Goal: Information Seeking & Learning: Find specific fact

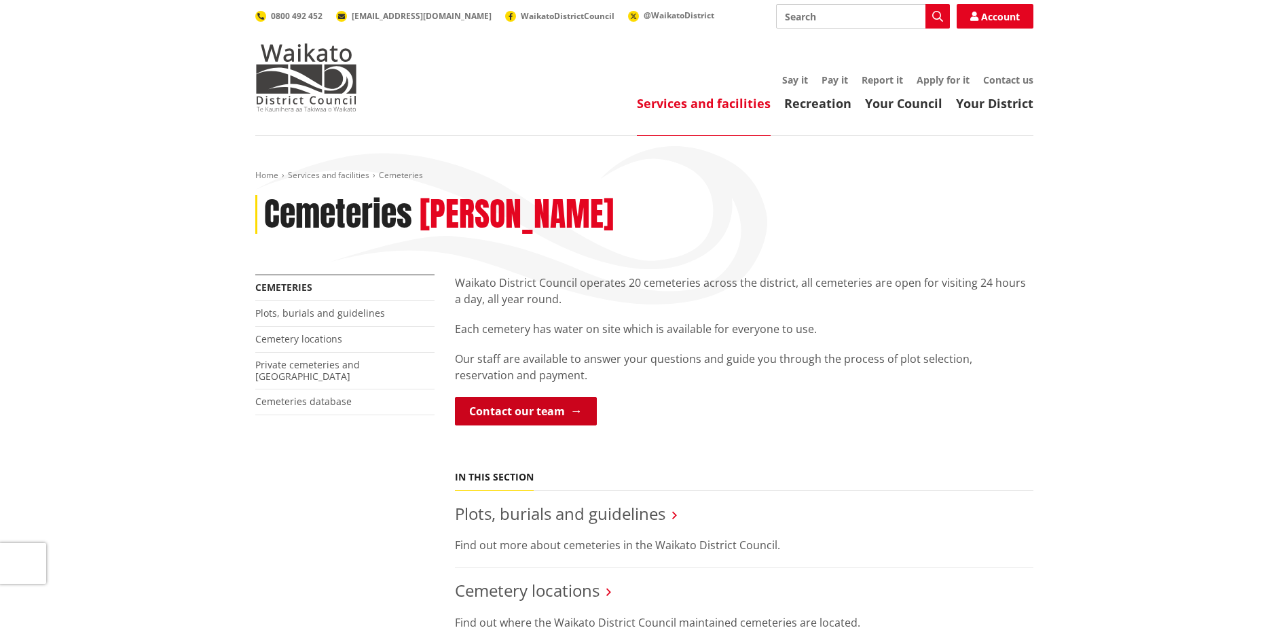
click at [530, 408] on link "Contact our team" at bounding box center [526, 411] width 142 height 29
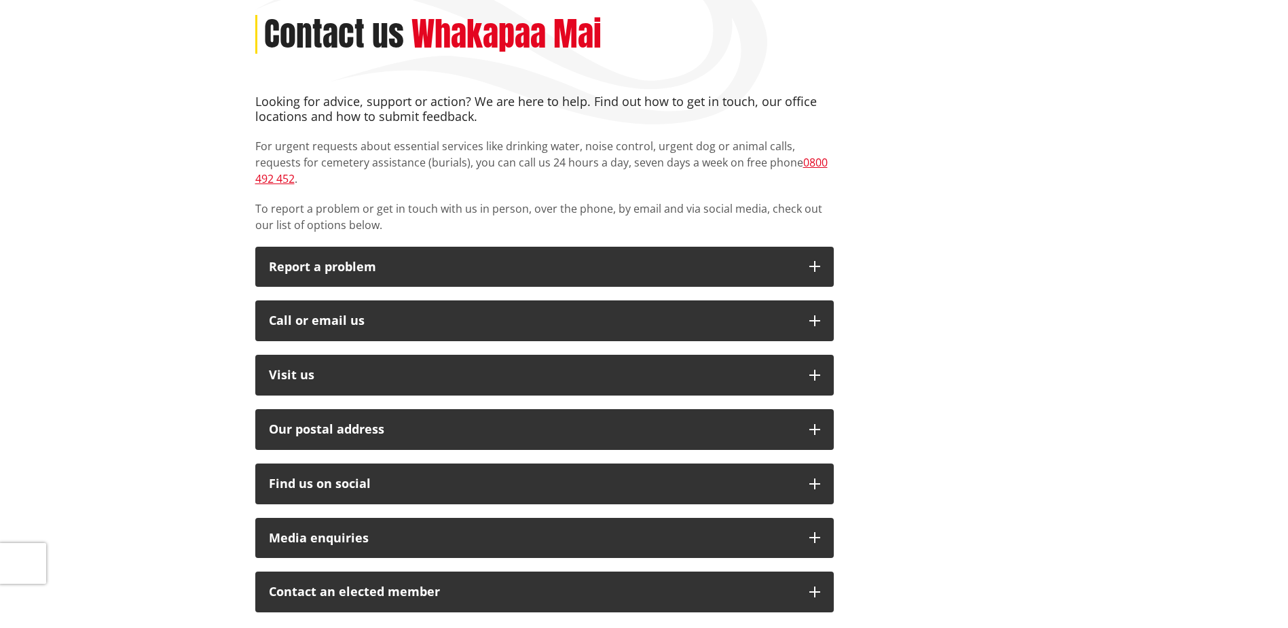
scroll to position [204, 0]
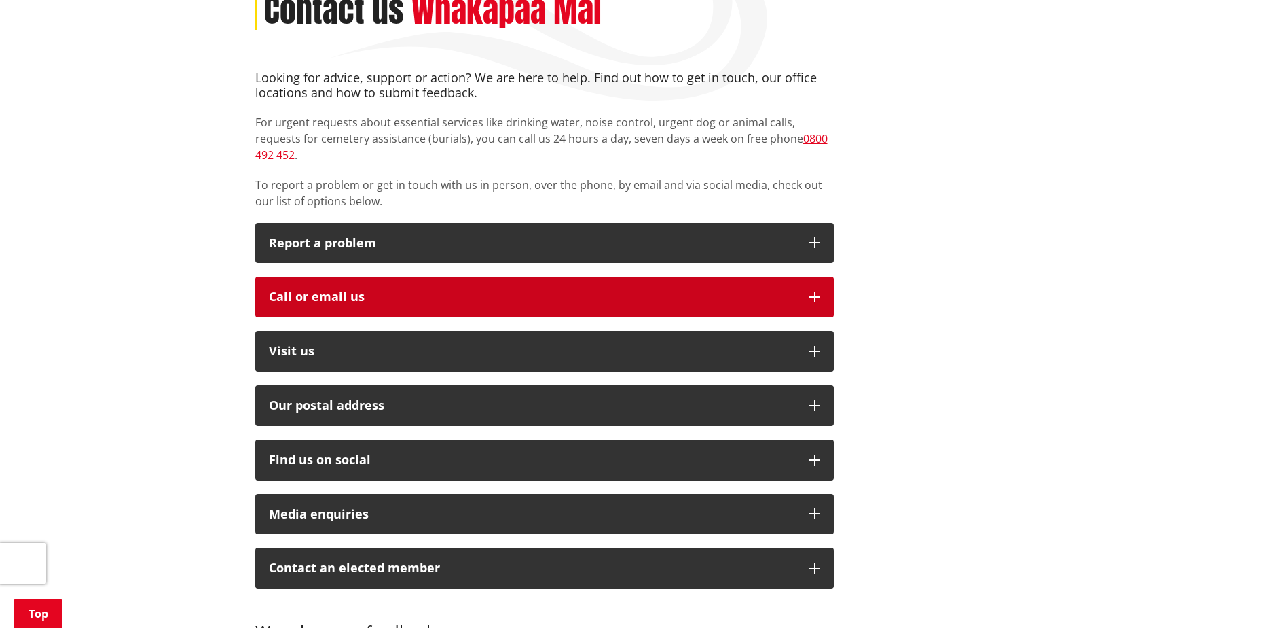
click at [820, 291] on icon "button" at bounding box center [815, 296] width 11 height 11
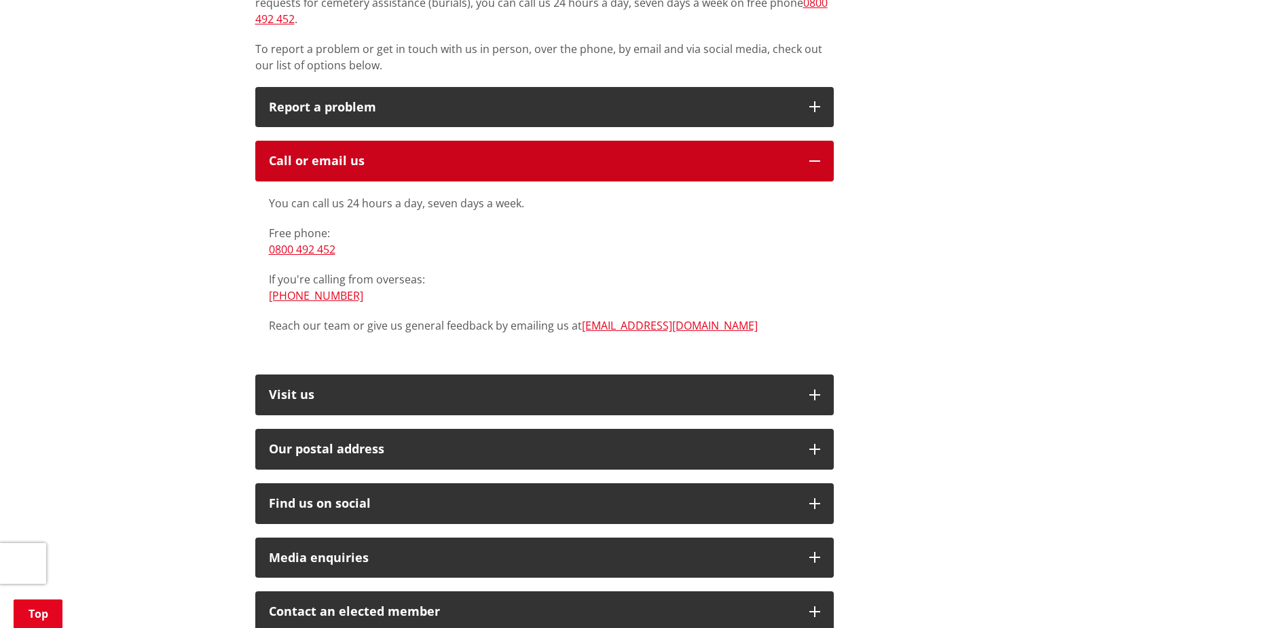
scroll to position [0, 0]
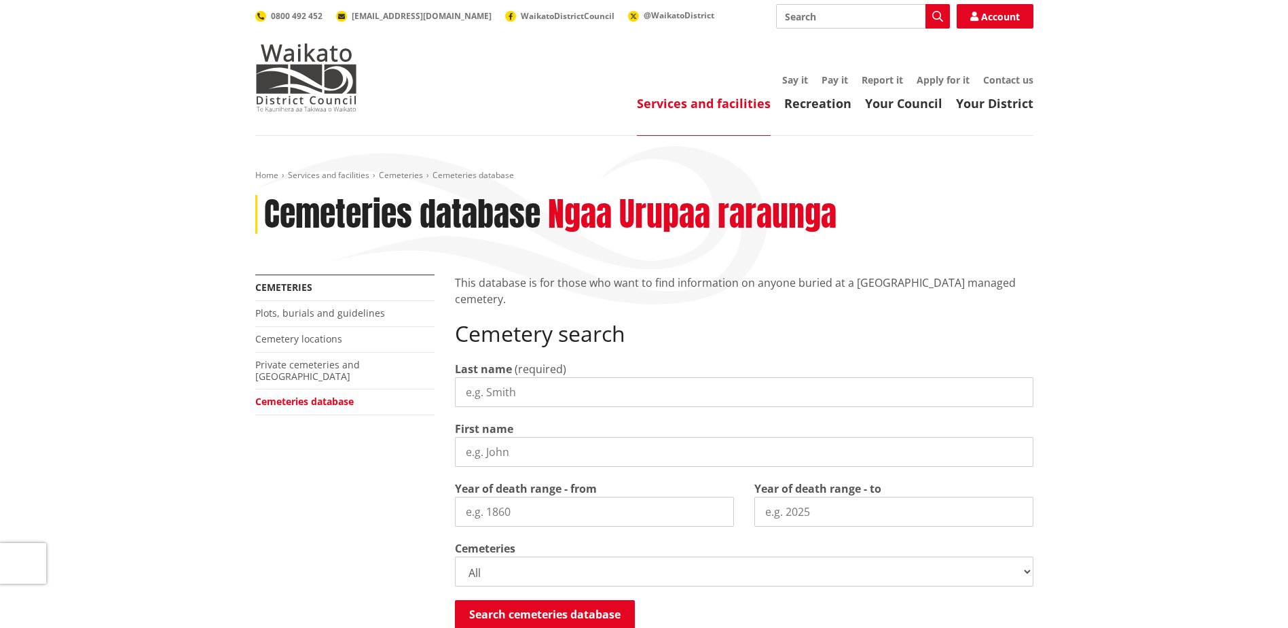
click at [494, 393] on input "Last name" at bounding box center [744, 392] width 579 height 30
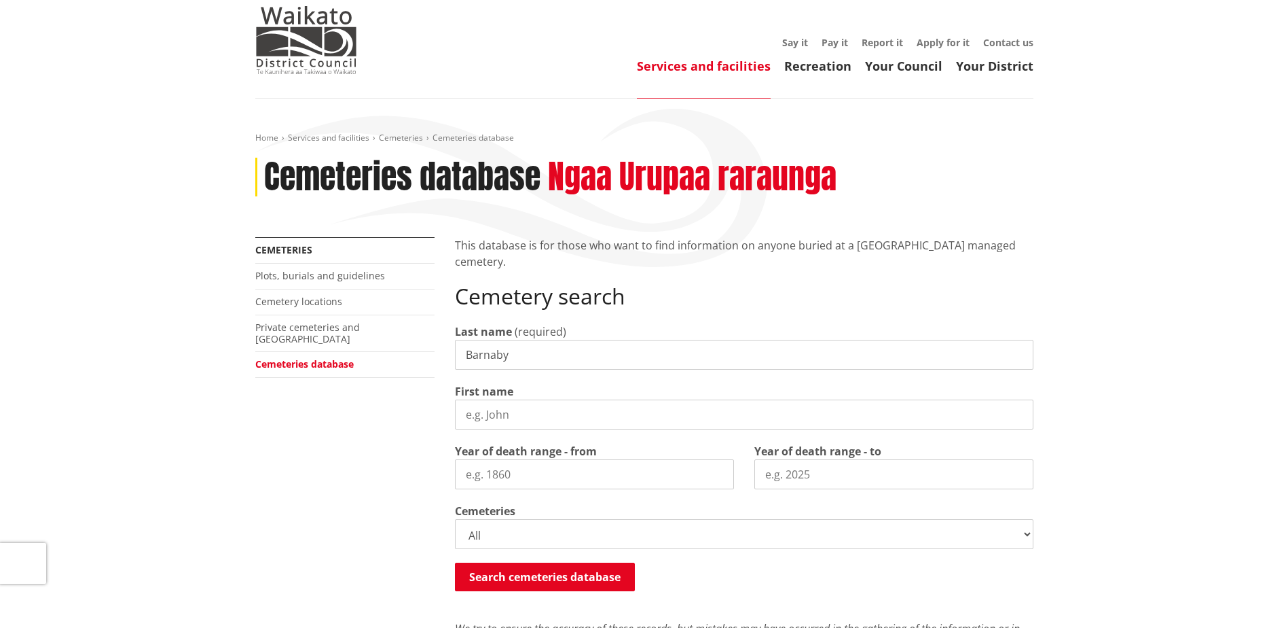
scroll to position [68, 0]
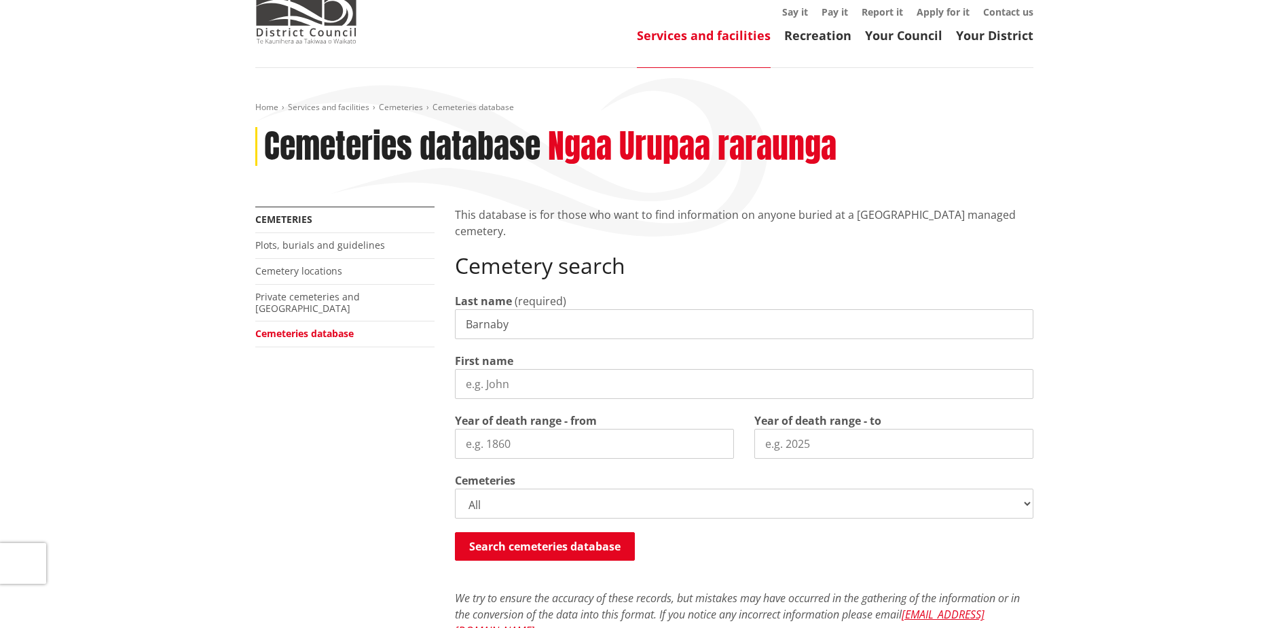
type input "Barnaby"
click at [546, 503] on select "All Gordonton Ashes Memorial Berm Gordonton Lawn Gordonton Octagonal Ashes Gord…" at bounding box center [744, 503] width 579 height 30
click at [539, 546] on button "Search cemeteries database" at bounding box center [545, 546] width 180 height 29
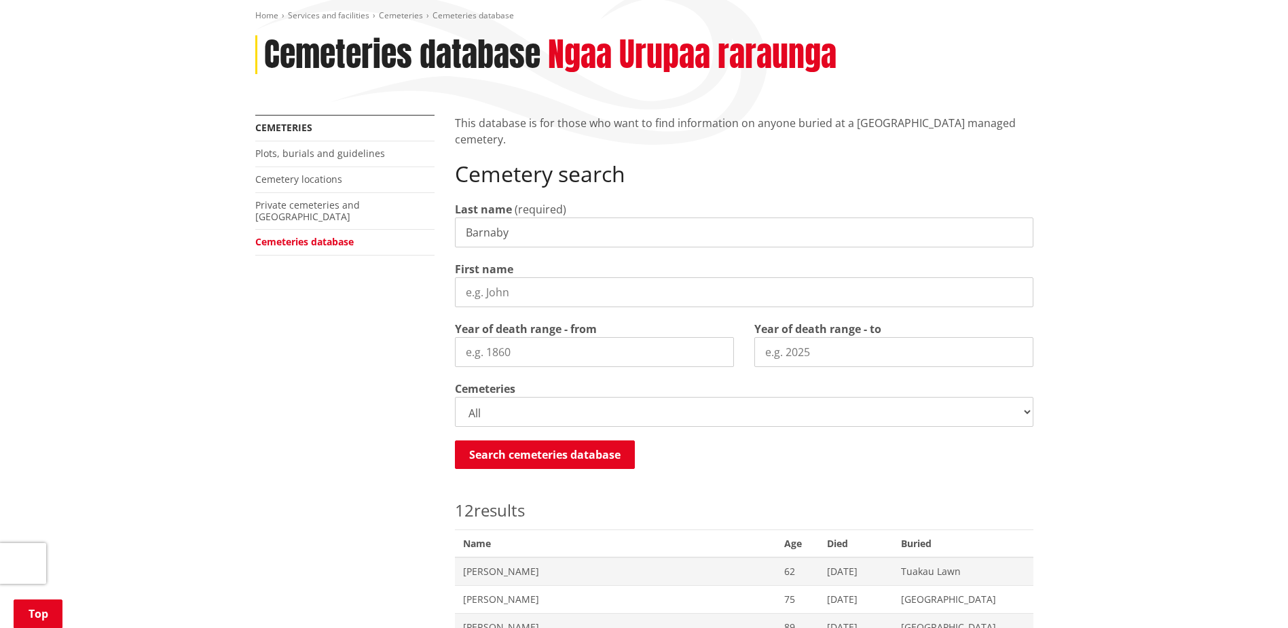
scroll to position [46, 0]
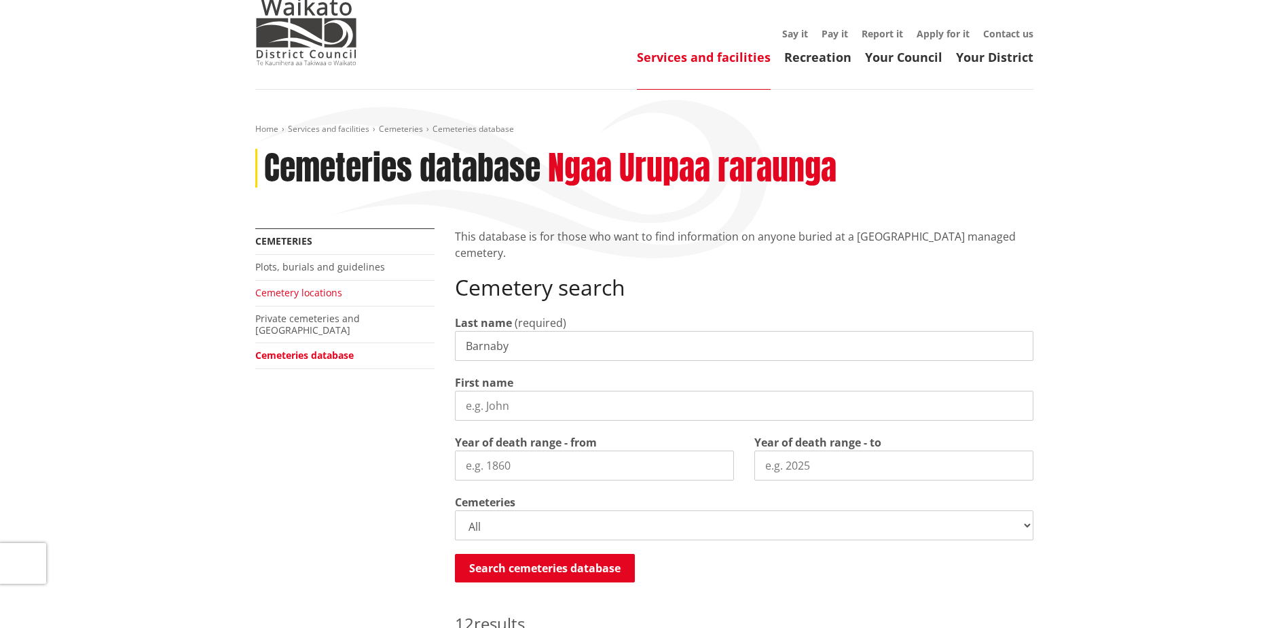
click at [317, 289] on link "Cemetery locations" at bounding box center [298, 292] width 87 height 13
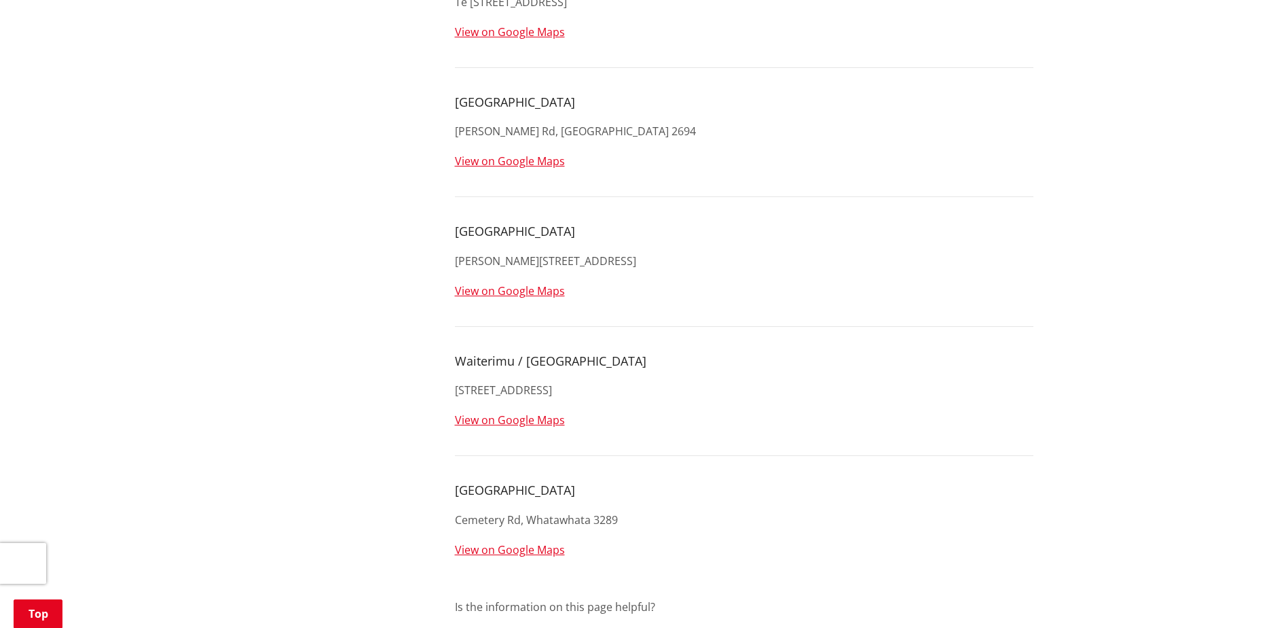
scroll to position [2717, 0]
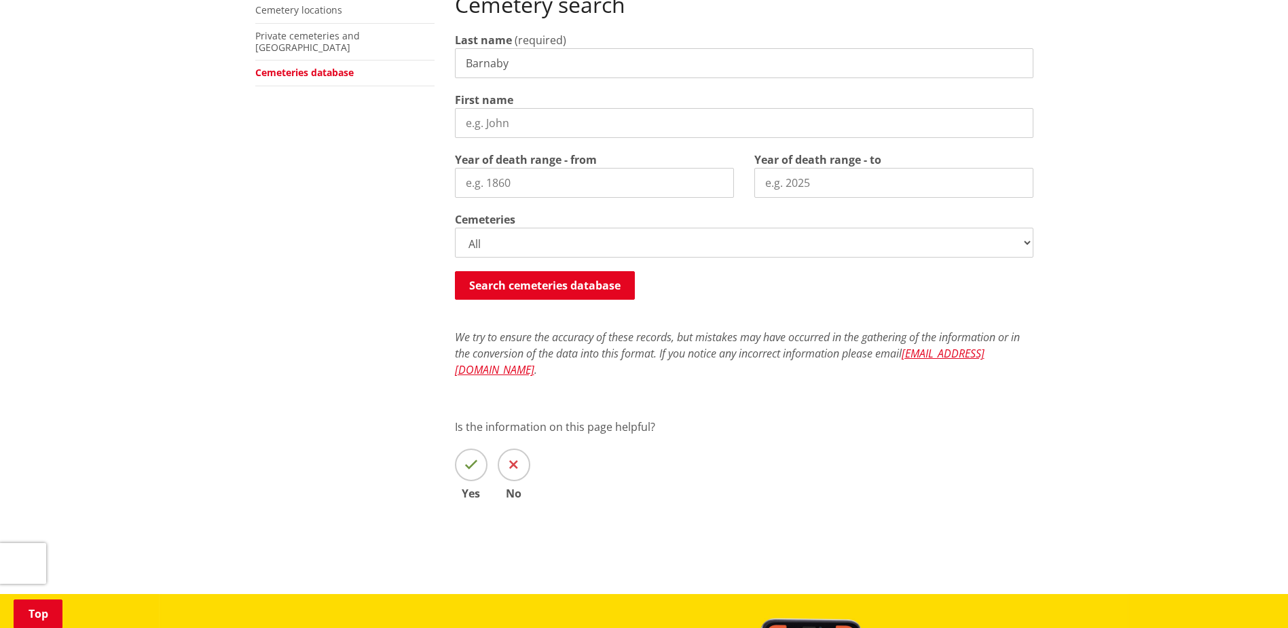
scroll to position [454, 0]
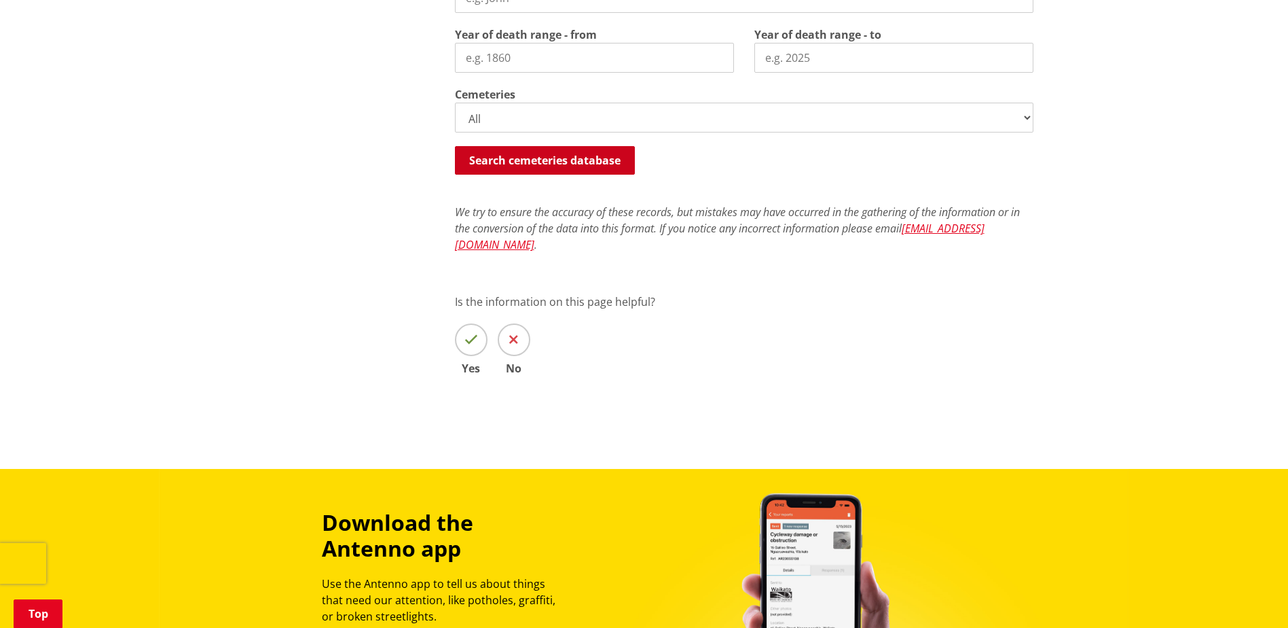
click at [505, 155] on button "Search cemeteries database" at bounding box center [545, 160] width 180 height 29
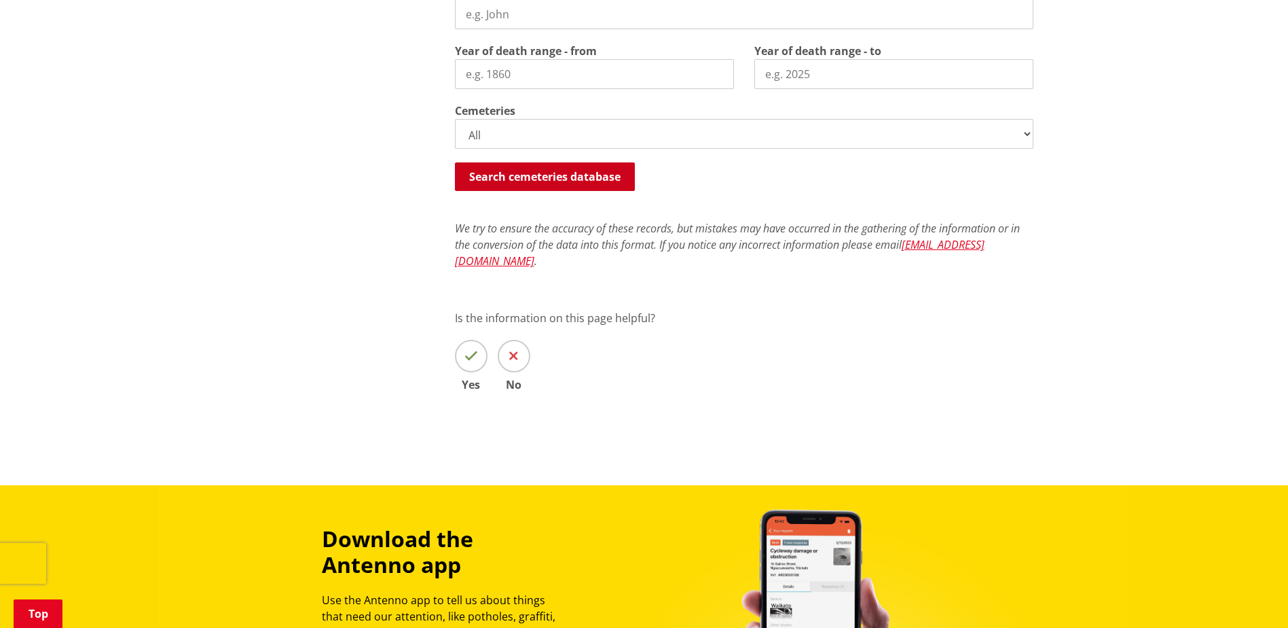
scroll to position [361, 0]
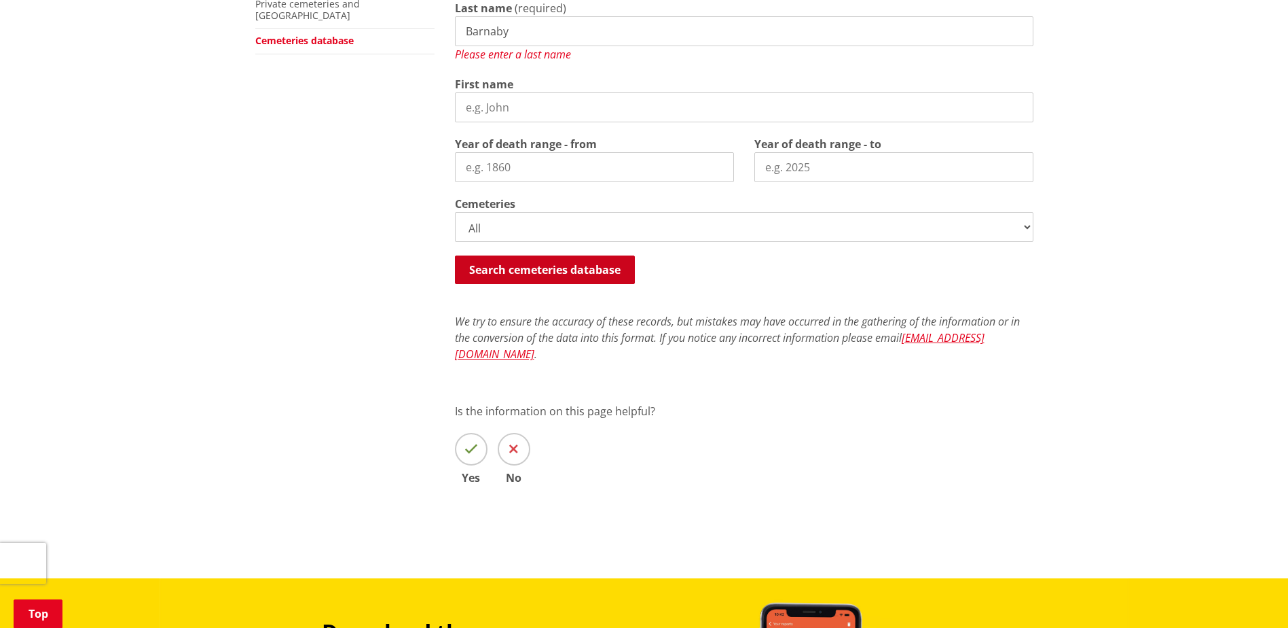
click at [573, 266] on button "Search cemeteries database" at bounding box center [545, 269] width 180 height 29
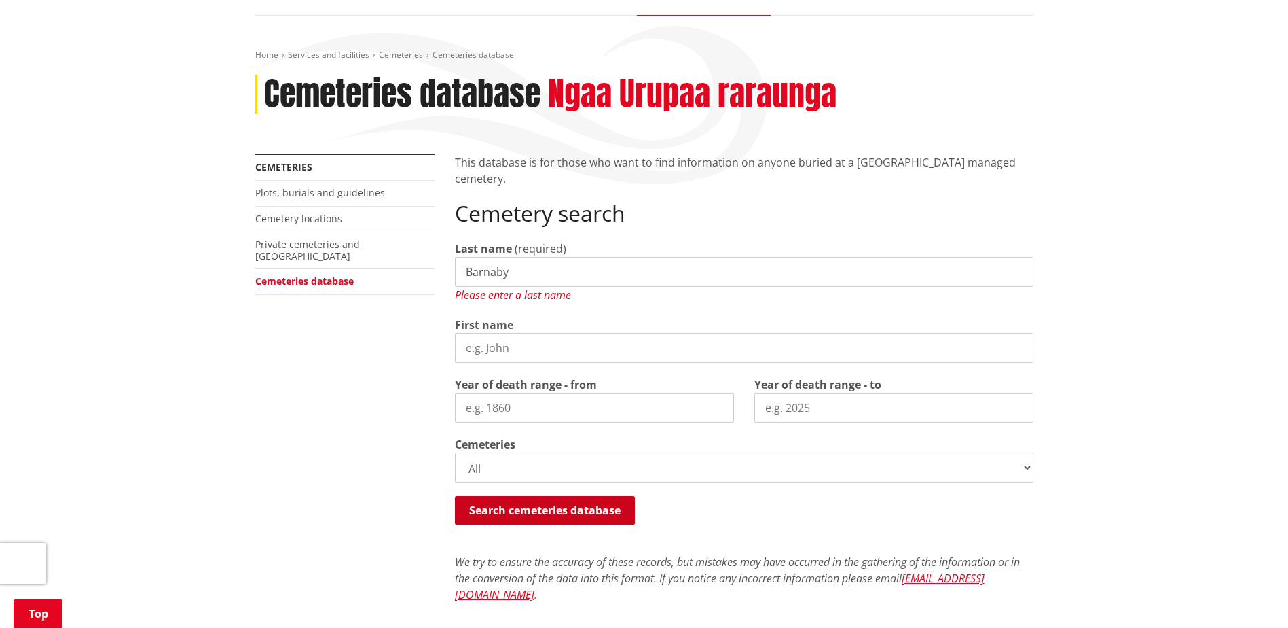
scroll to position [89, 0]
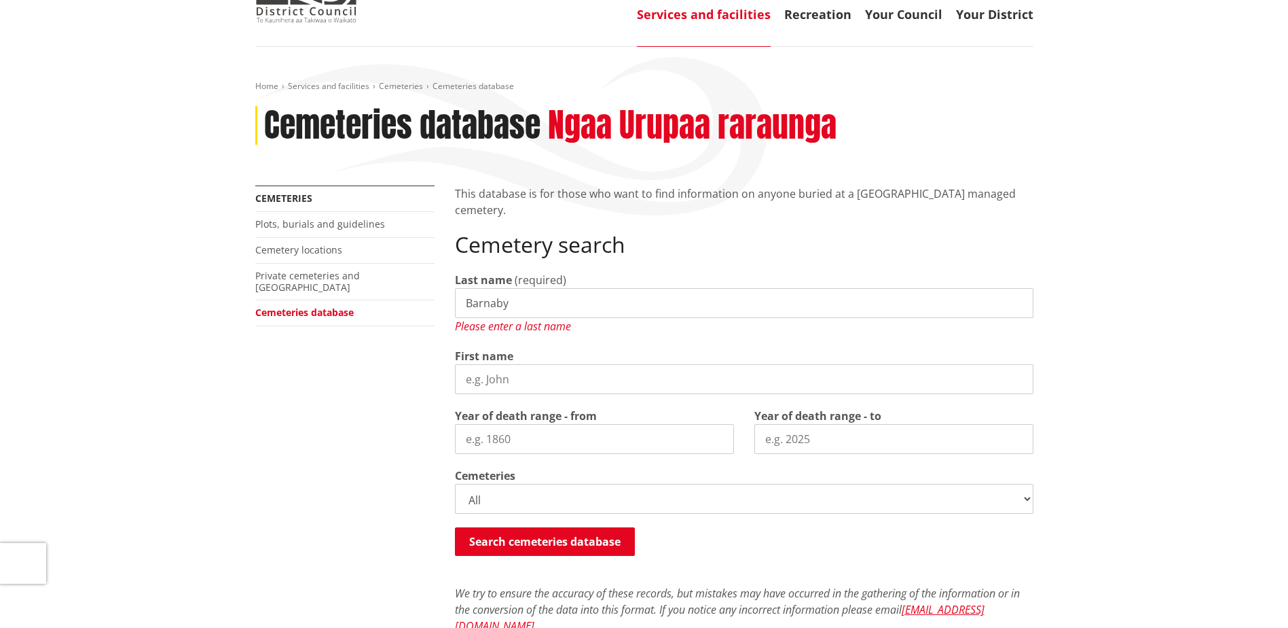
click at [551, 307] on input "Barnaby" at bounding box center [744, 303] width 579 height 30
drag, startPoint x: 541, startPoint y: 307, endPoint x: 397, endPoint y: 310, distance: 143.3
click at [398, 310] on div "More from this section Cemeteries Plots, burials and guidelines Cemetery locati…" at bounding box center [644, 489] width 799 height 609
click at [554, 543] on button "Search cemeteries database" at bounding box center [545, 541] width 180 height 29
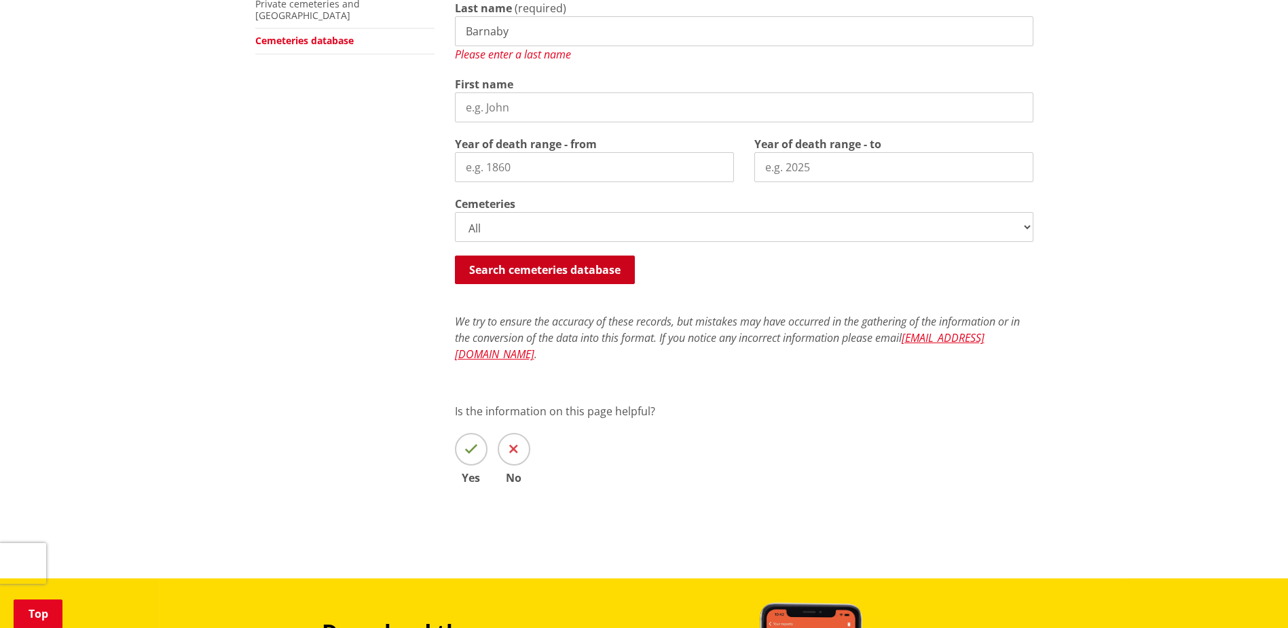
click at [539, 270] on button "Search cemeteries database" at bounding box center [545, 269] width 180 height 29
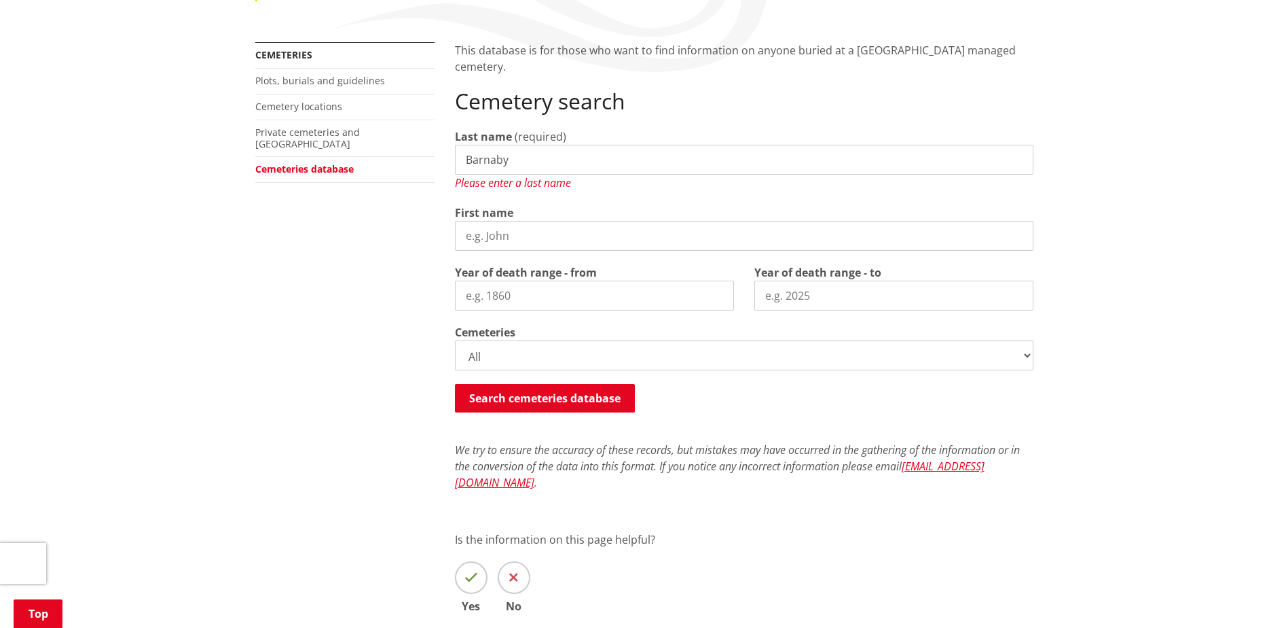
scroll to position [157, 0]
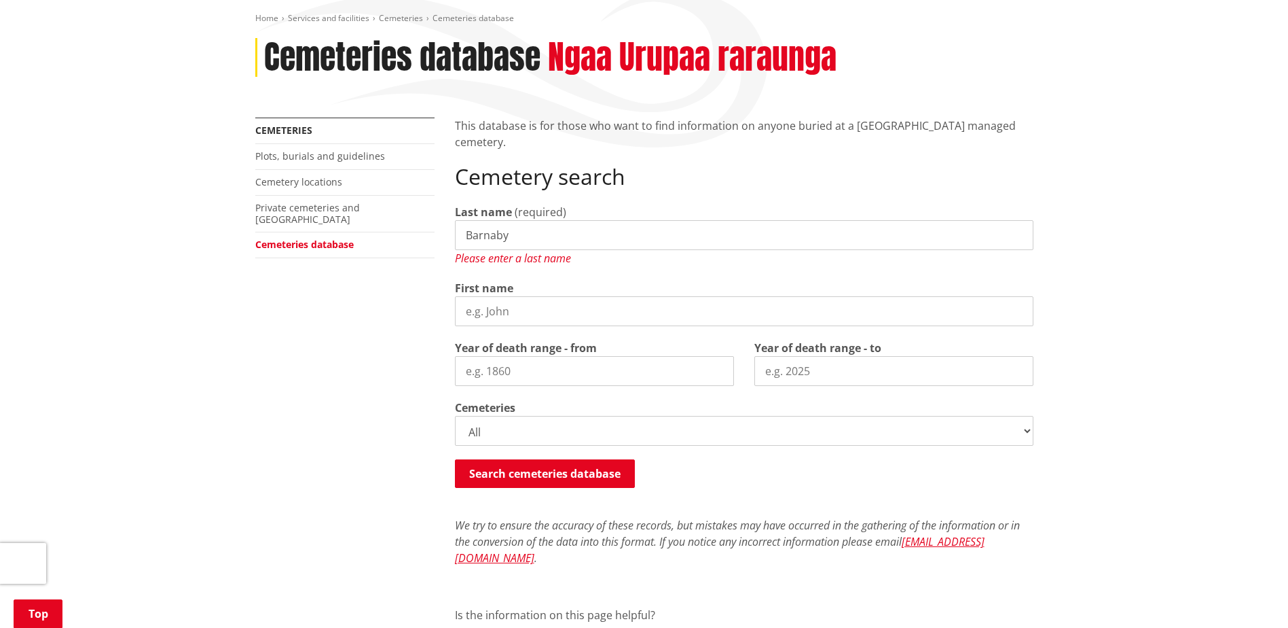
click at [517, 238] on input "Barnaby" at bounding box center [744, 235] width 579 height 30
type input "Barnaby"
